Goal: Communication & Community: Answer question/provide support

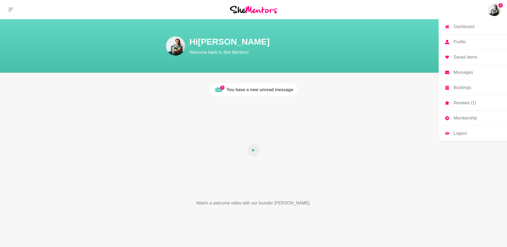
click at [458, 70] on p "Messages" at bounding box center [462, 72] width 19 height 4
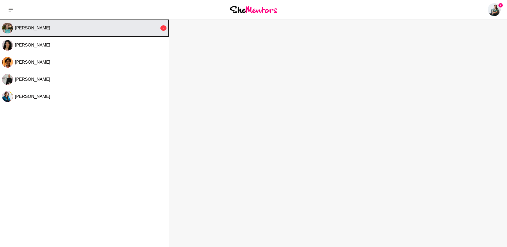
click at [63, 27] on div "[PERSON_NAME]" at bounding box center [87, 27] width 144 height 5
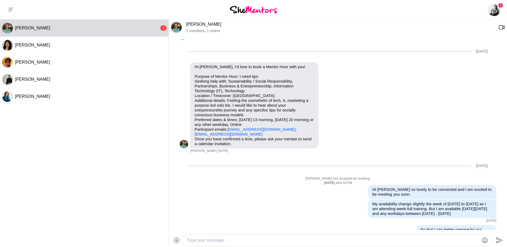
scroll to position [350, 0]
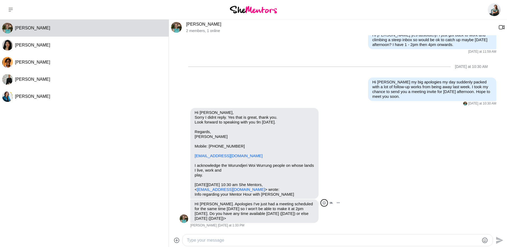
click at [325, 202] on icon "Open Reaction Selector" at bounding box center [324, 203] width 2 height 2
click at [221, 191] on div "Select Reaction: Heart" at bounding box center [221, 191] width 5 height 5
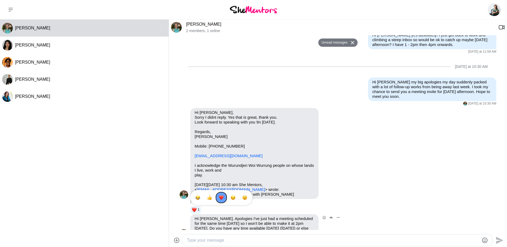
scroll to position [365, 0]
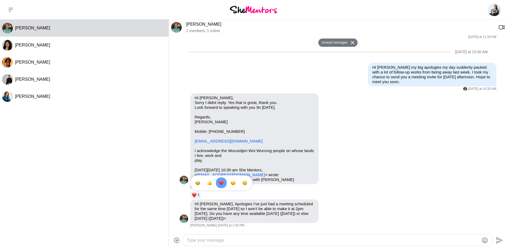
click at [199, 240] on textarea "Type your message" at bounding box center [333, 240] width 292 height 6
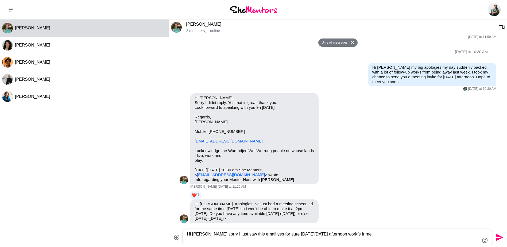
type textarea "Hi [PERSON_NAME] sorry I just saw this email yes for sure [DATE][DATE] afternoo…"
click at [498, 236] on icon "Send" at bounding box center [499, 237] width 7 height 7
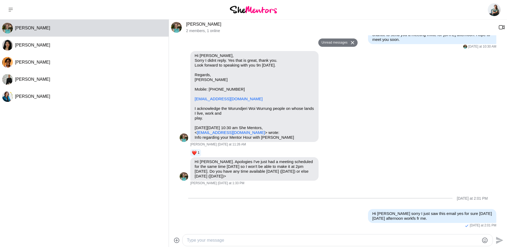
click at [253, 7] on img at bounding box center [253, 9] width 47 height 7
